Goal: Check status: Check status

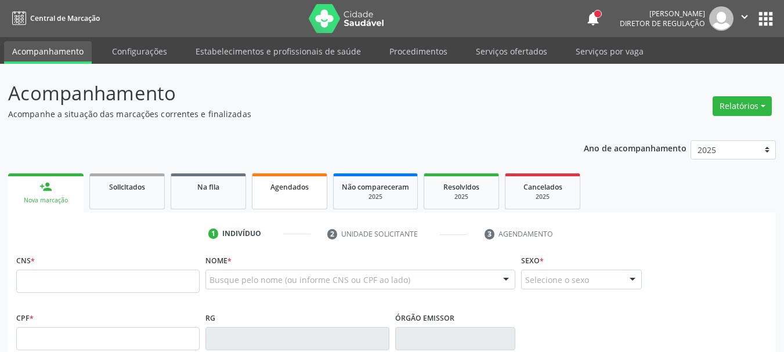
click at [302, 185] on span "Agendados" at bounding box center [289, 187] width 38 height 10
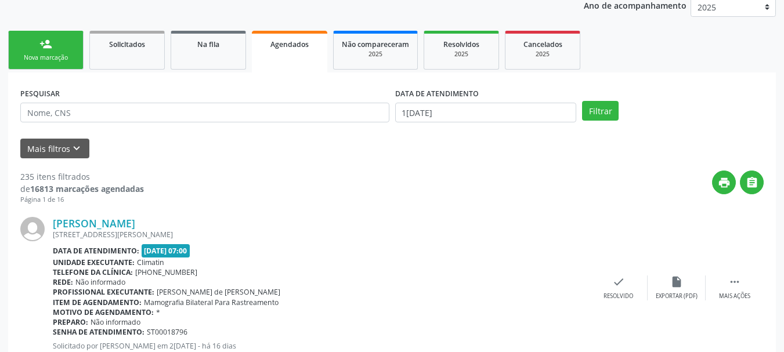
scroll to position [147, 0]
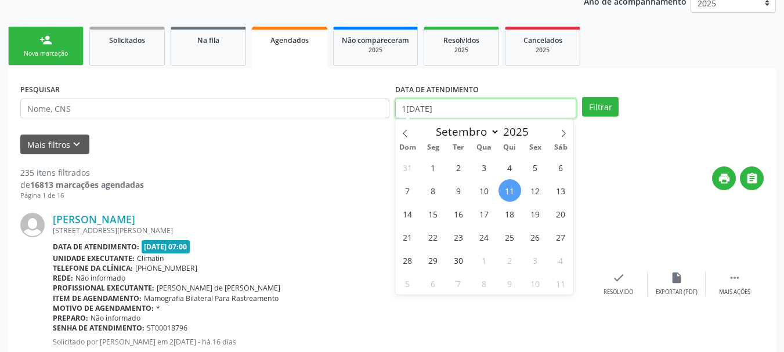
click at [558, 110] on input "1[DATE]" at bounding box center [486, 109] width 182 height 20
click at [435, 170] on span "1" at bounding box center [433, 167] width 23 height 23
type input "[DATE]"
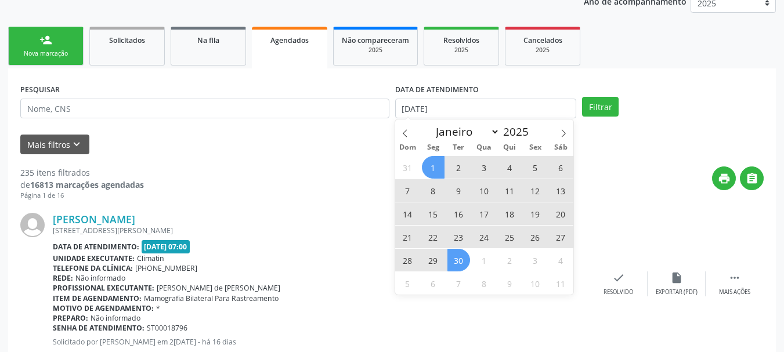
click at [456, 265] on span "30" at bounding box center [458, 260] width 23 height 23
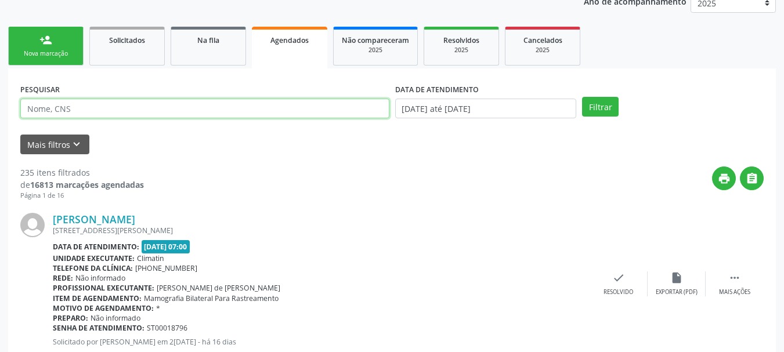
click at [77, 109] on input "text" at bounding box center [204, 109] width 369 height 20
type input "jecilena"
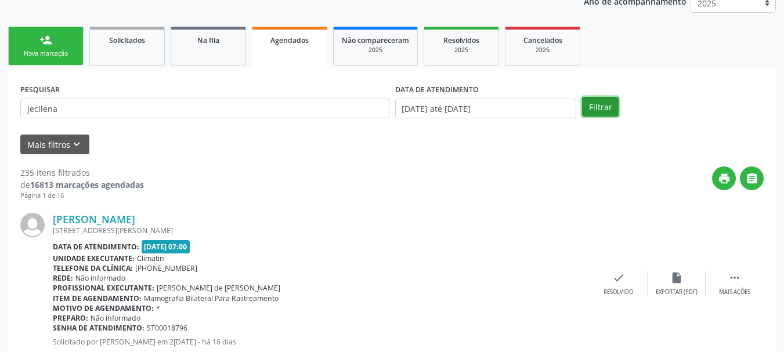
click at [592, 110] on button "Filtrar" at bounding box center [600, 107] width 37 height 20
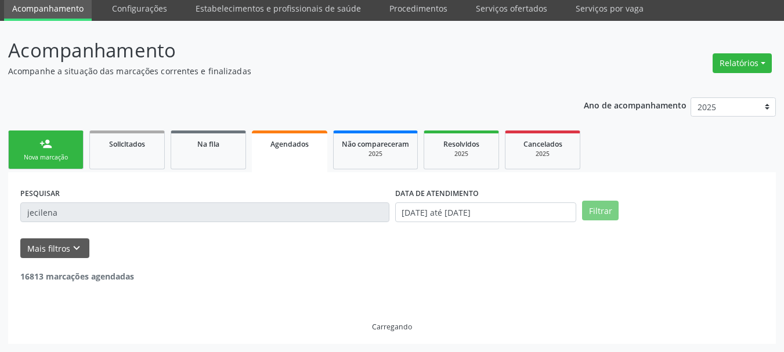
scroll to position [6, 0]
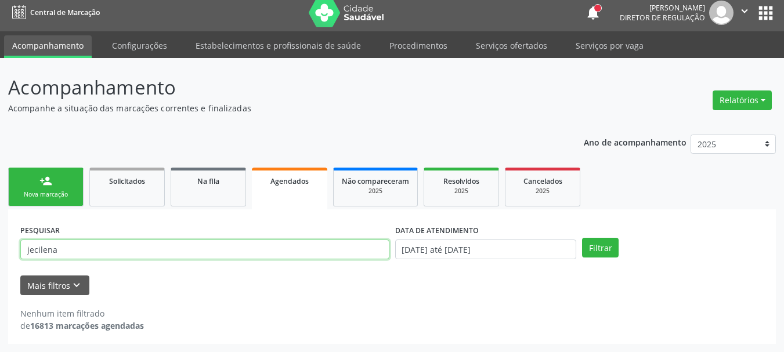
click at [85, 254] on input "jecilena" at bounding box center [204, 250] width 369 height 20
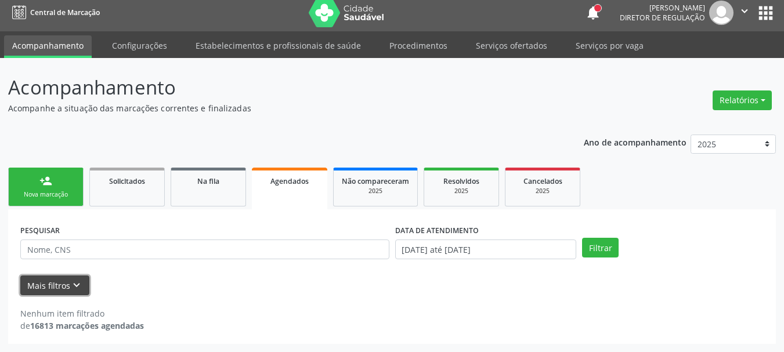
click at [71, 290] on icon "keyboard_arrow_down" at bounding box center [76, 285] width 13 height 13
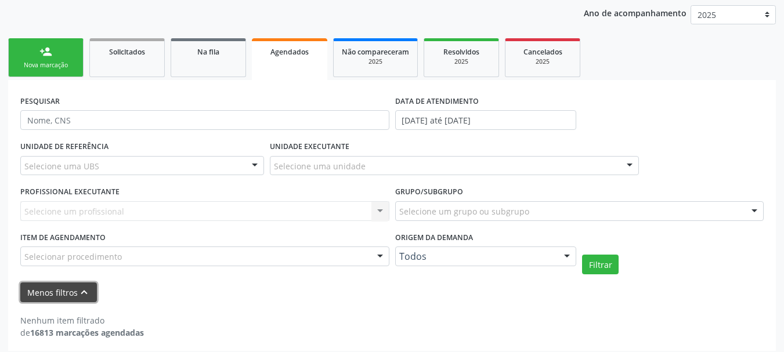
scroll to position [142, 0]
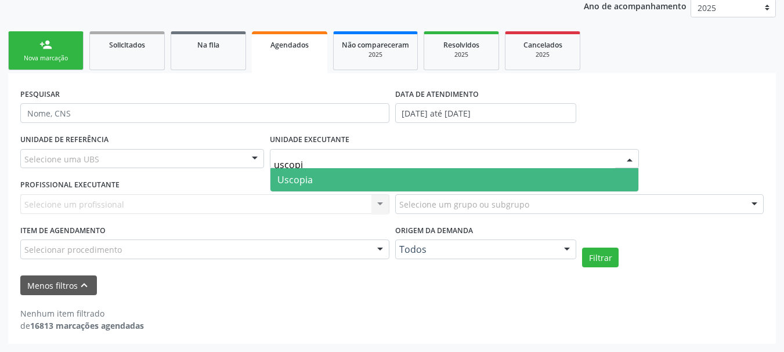
type input "uscopia"
click at [290, 187] on span "Uscopia" at bounding box center [454, 179] width 368 height 23
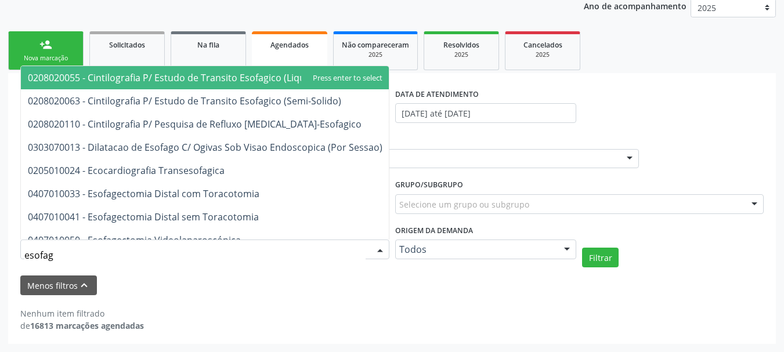
type input "esofago"
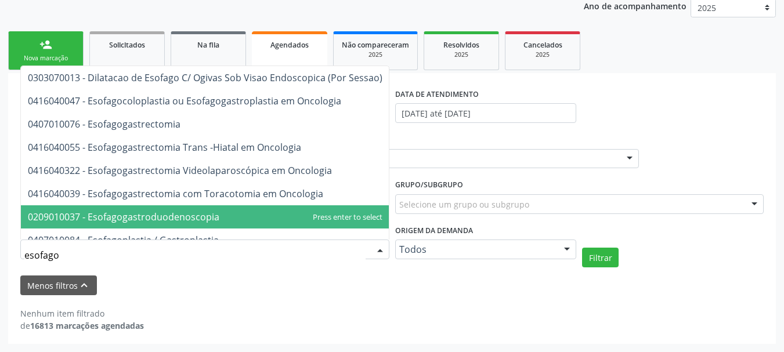
click at [163, 209] on span "0209010037 - Esofagogastroduodenoscopia" at bounding box center [205, 216] width 368 height 23
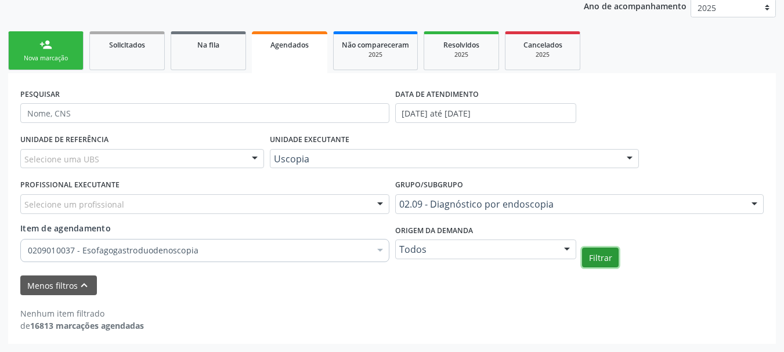
click at [615, 263] on button "Filtrar" at bounding box center [600, 258] width 37 height 20
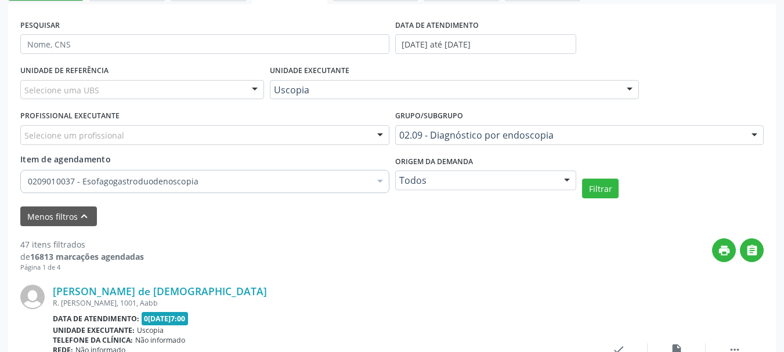
scroll to position [200, 0]
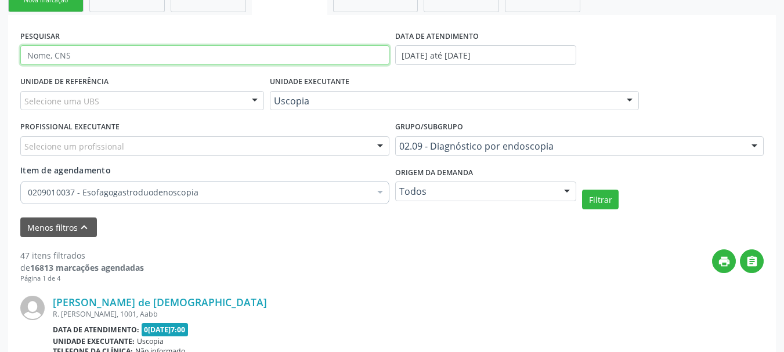
click at [59, 52] on input "text" at bounding box center [204, 55] width 369 height 20
type input "j"
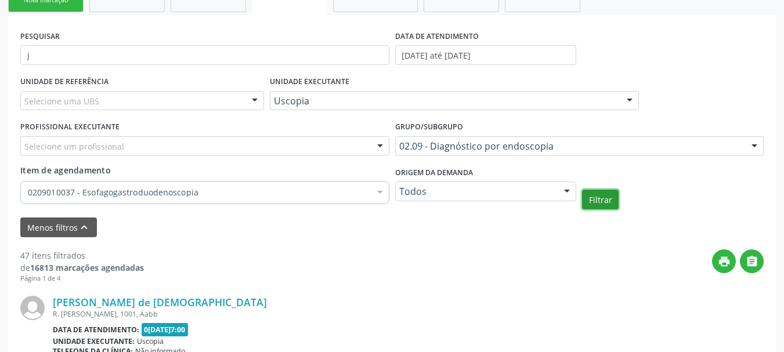
click at [587, 196] on button "Filtrar" at bounding box center [600, 200] width 37 height 20
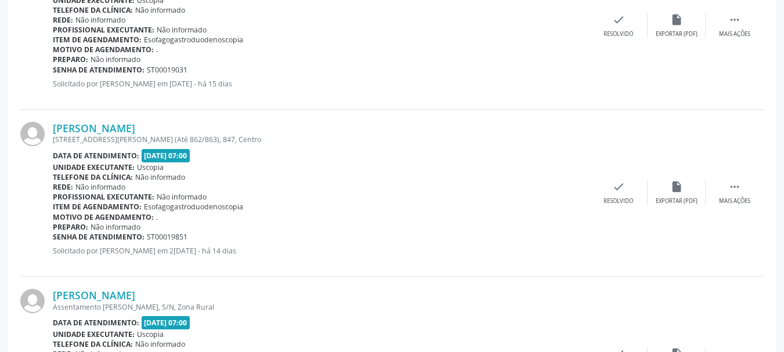
scroll to position [896, 0]
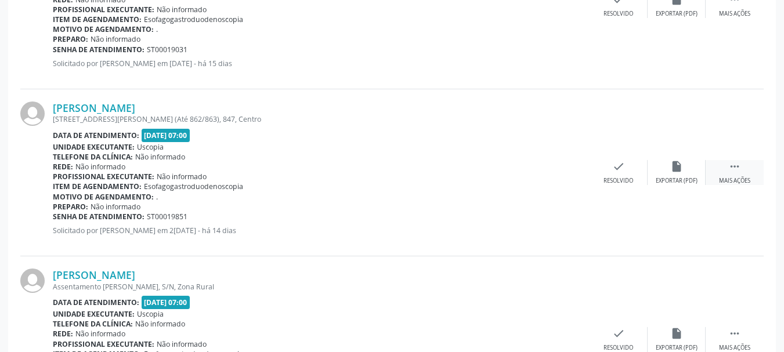
click at [732, 167] on icon "" at bounding box center [734, 166] width 13 height 13
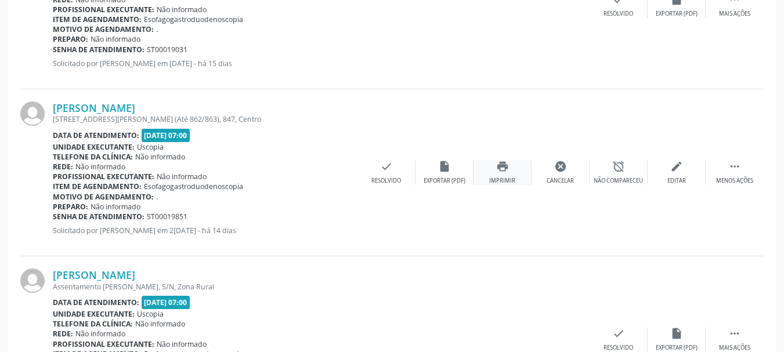
click at [502, 170] on icon "print" at bounding box center [502, 166] width 13 height 13
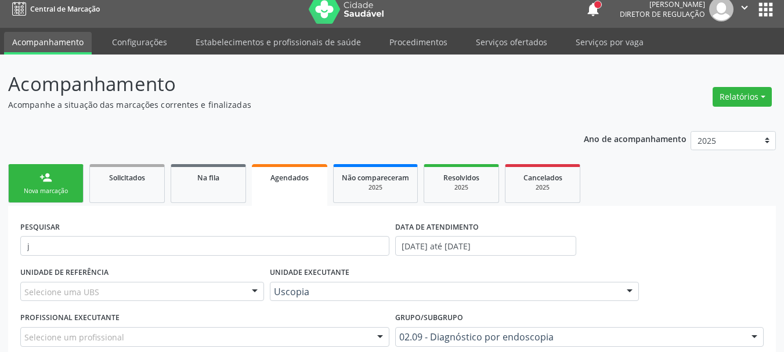
scroll to position [0, 0]
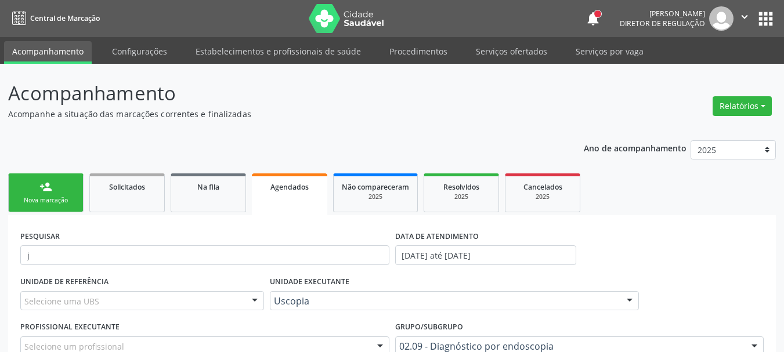
click at [68, 197] on div "Nova marcação" at bounding box center [46, 200] width 58 height 9
